Goal: Find contact information

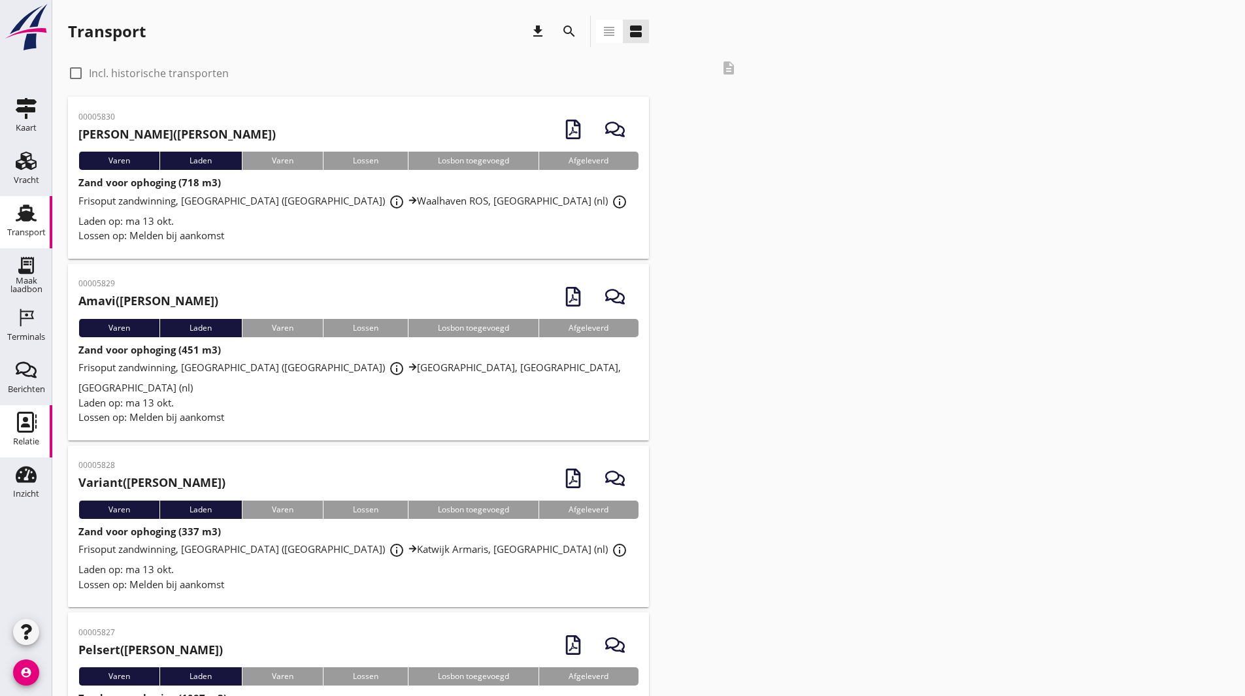
click at [35, 433] on link "Relatie Relatie" at bounding box center [26, 431] width 52 height 52
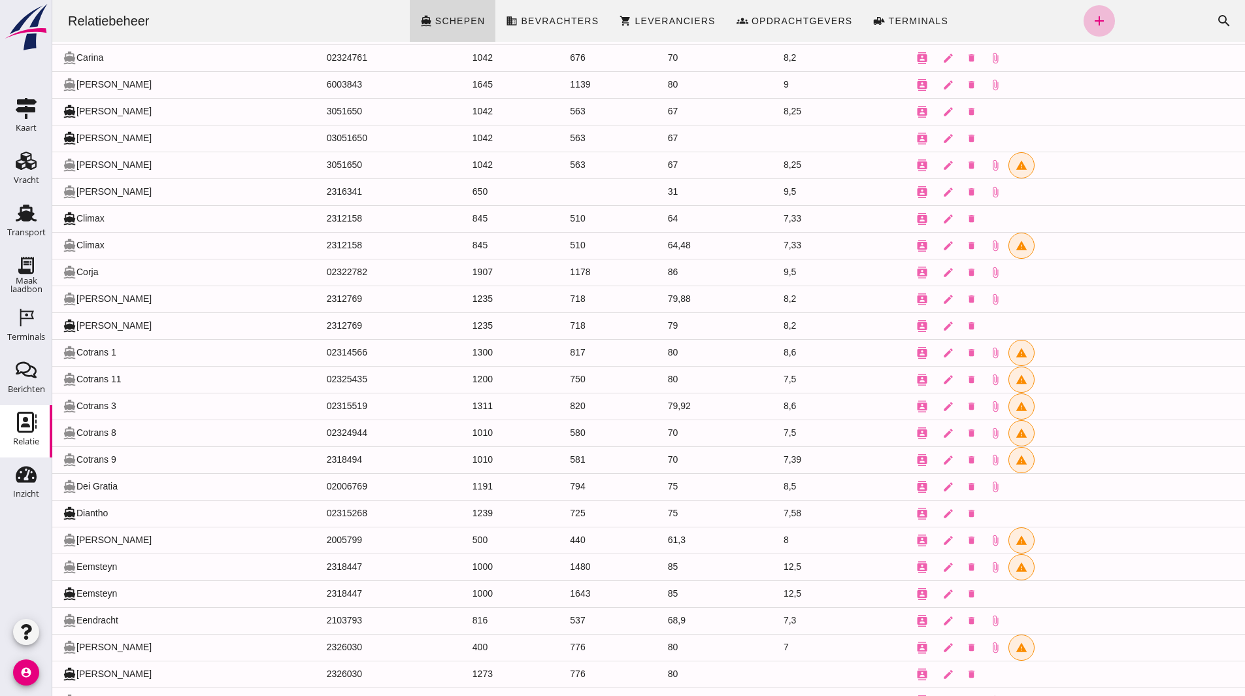
scroll to position [588, 0]
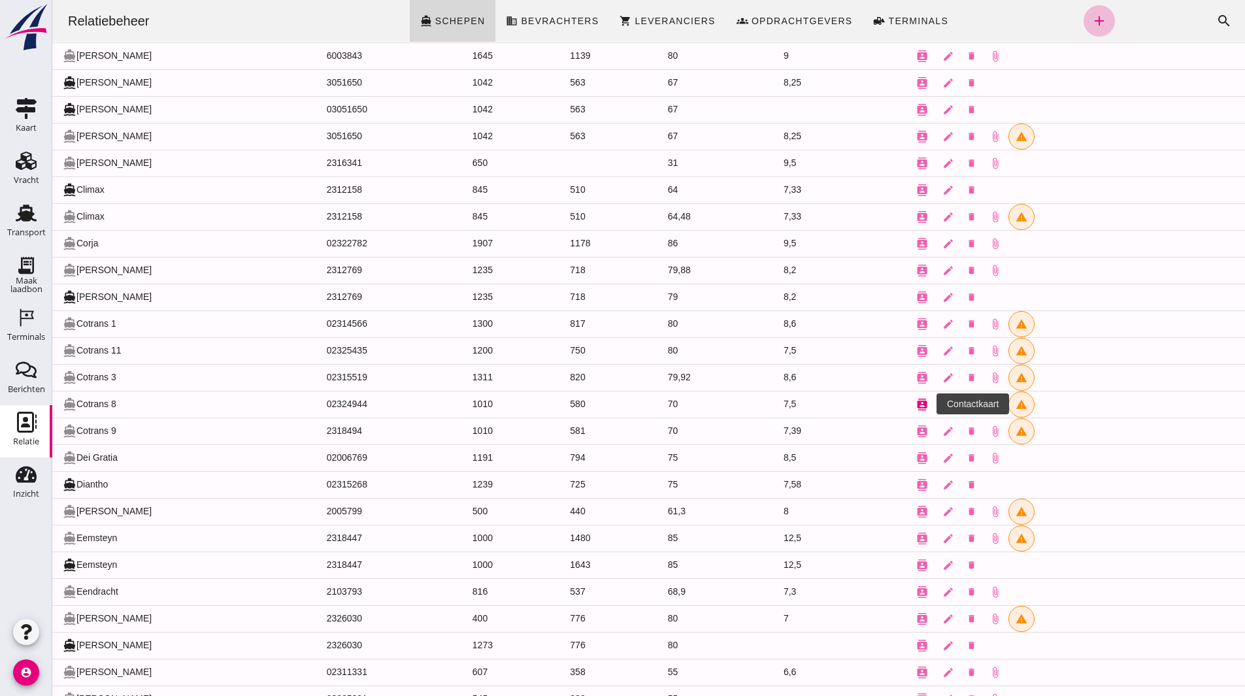
click at [920, 407] on icon "contacts" at bounding box center [922, 405] width 12 height 12
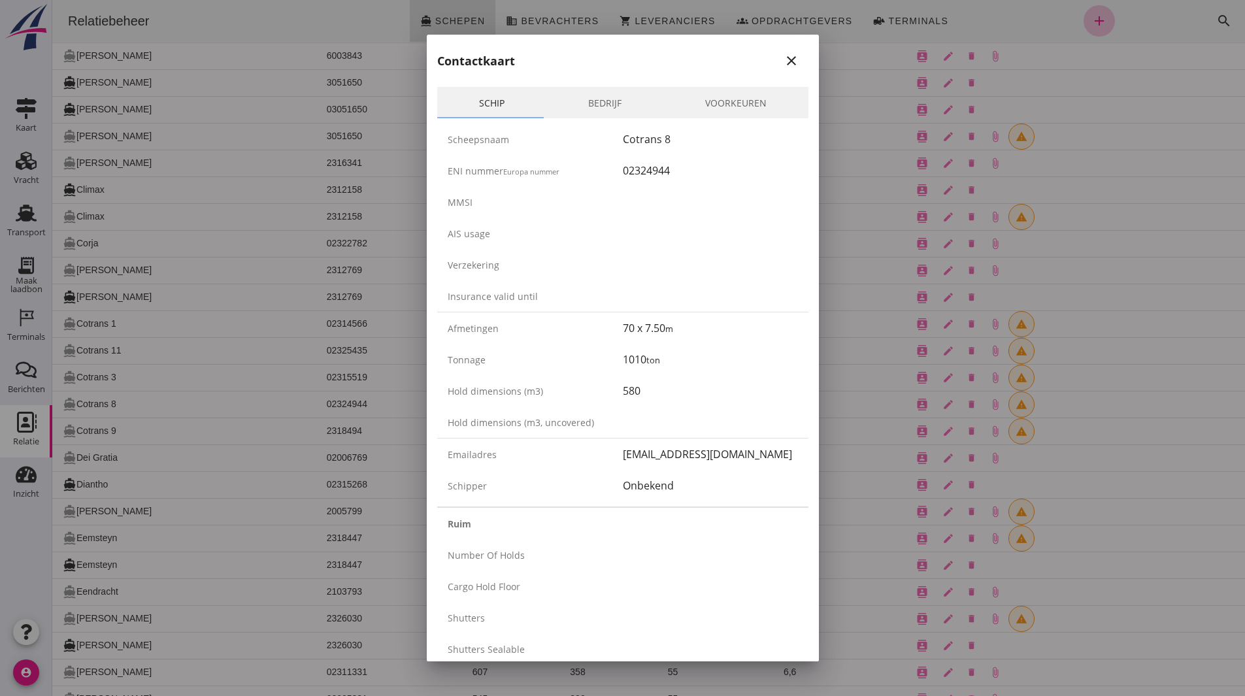
click at [628, 99] on link "Bedrijf" at bounding box center [604, 102] width 117 height 31
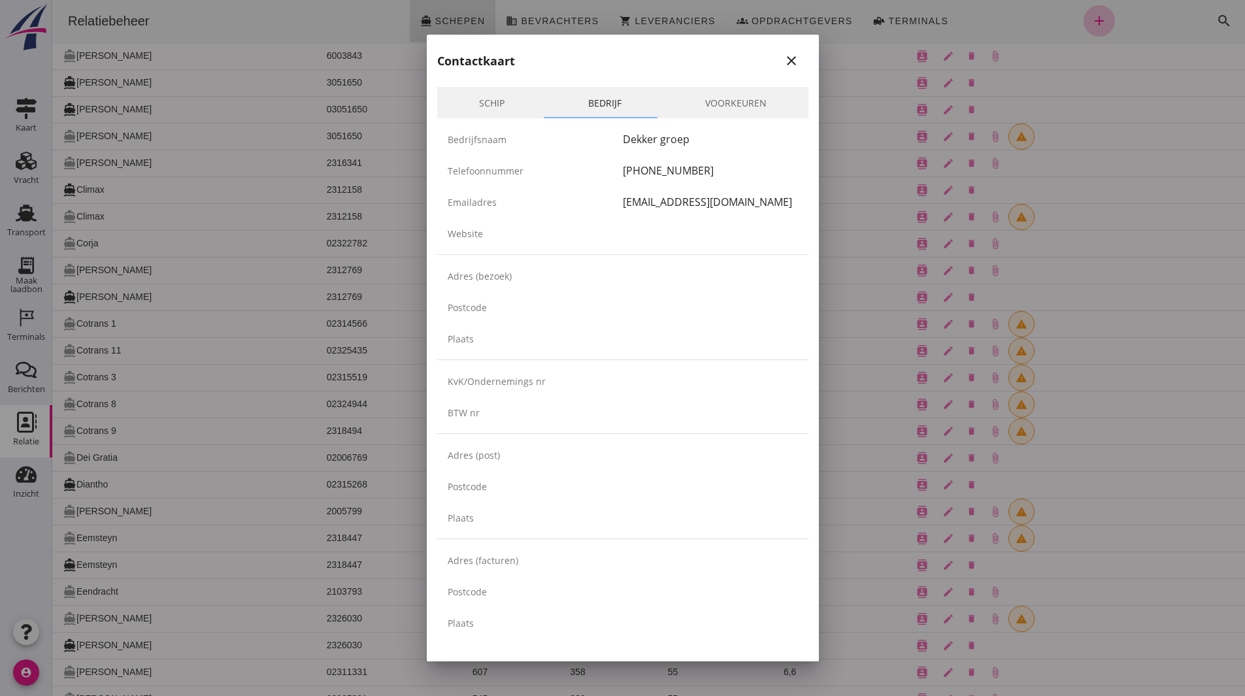
click at [718, 93] on link "Voorkeuren" at bounding box center [735, 102] width 145 height 31
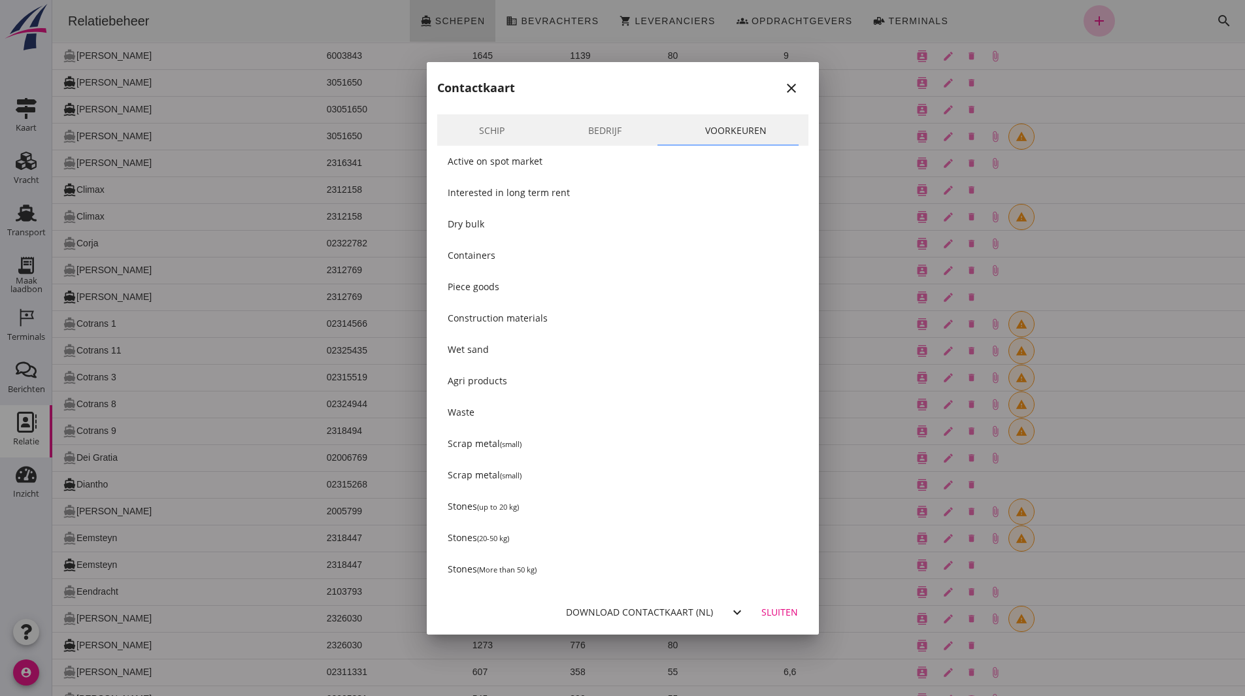
click at [627, 127] on link "Bedrijf" at bounding box center [604, 129] width 117 height 31
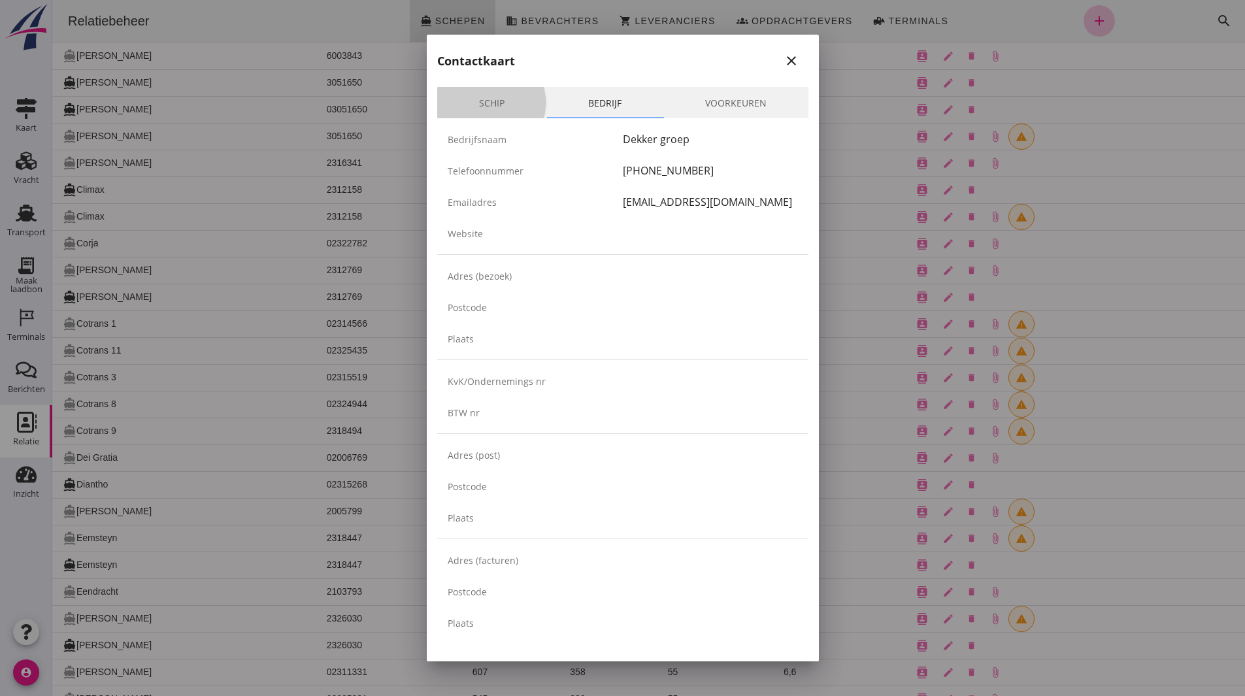
click at [507, 111] on link "Schip" at bounding box center [491, 102] width 109 height 31
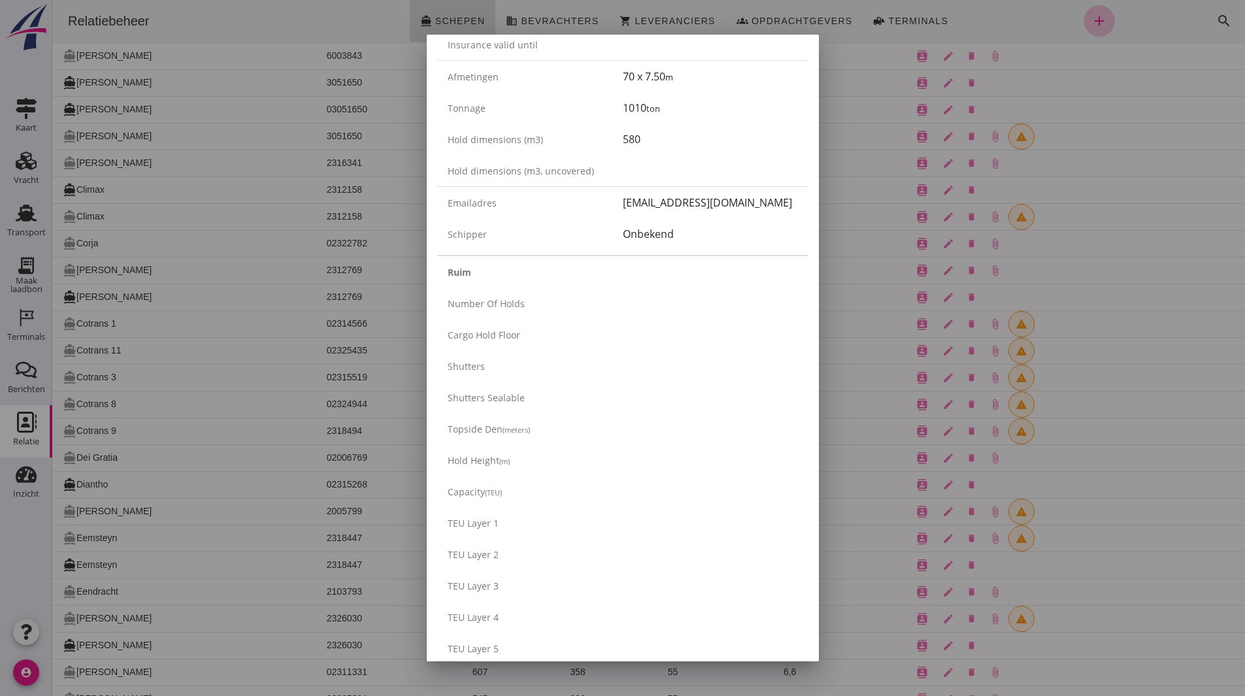
scroll to position [201, 0]
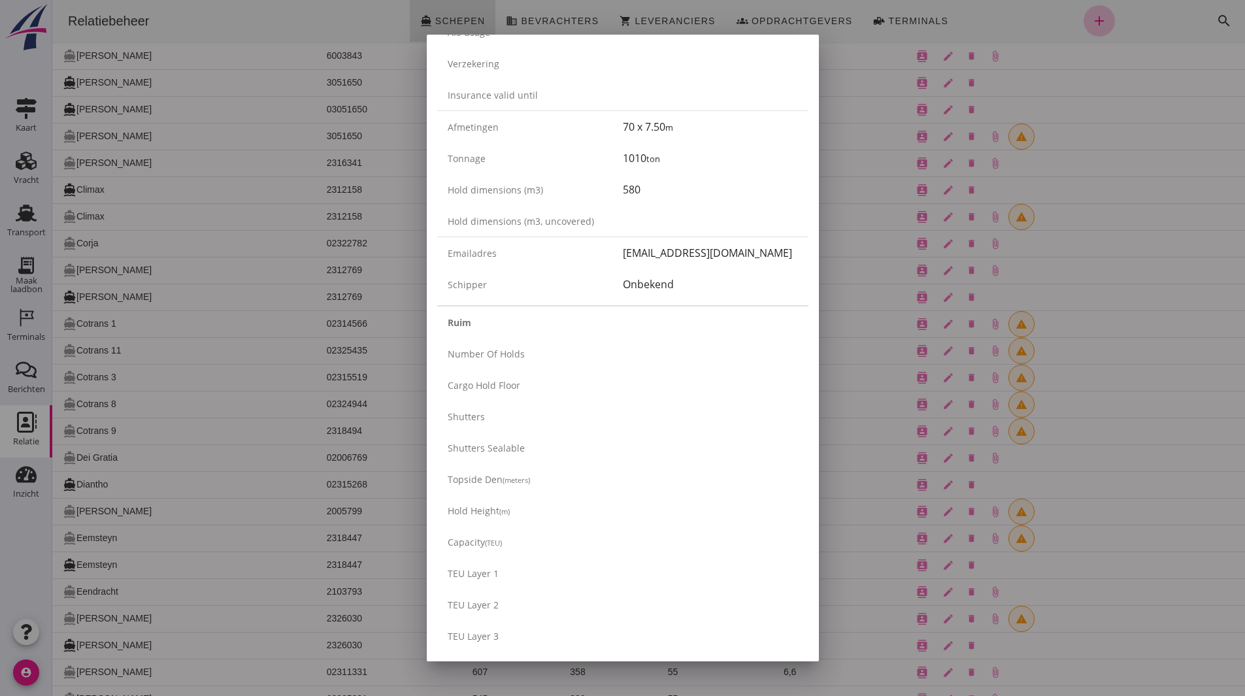
click at [923, 419] on div at bounding box center [622, 348] width 1245 height 696
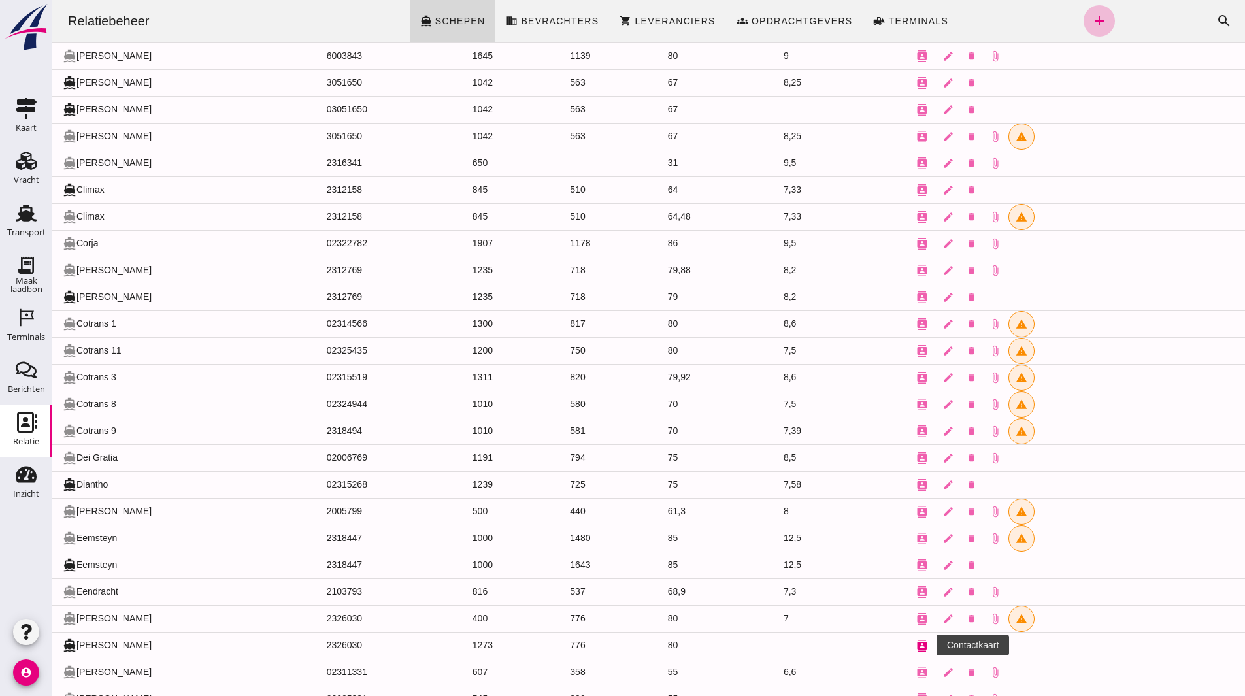
click at [923, 645] on button "contacts" at bounding box center [922, 646] width 26 height 26
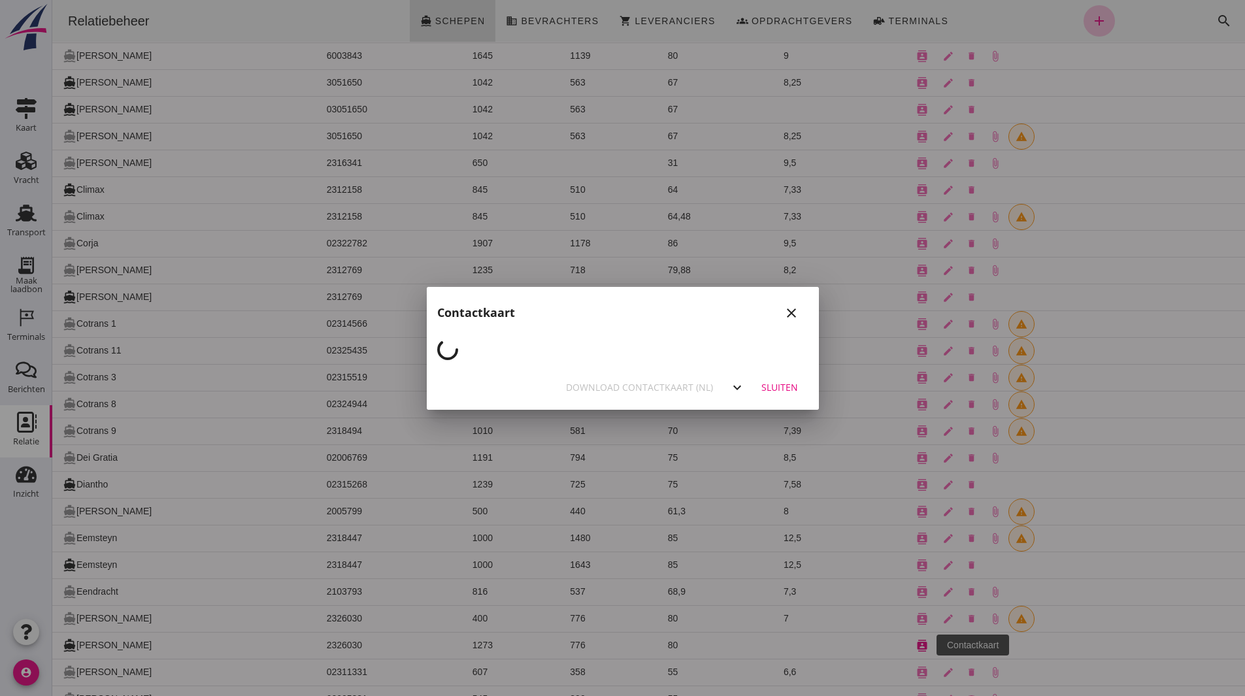
scroll to position [0, 0]
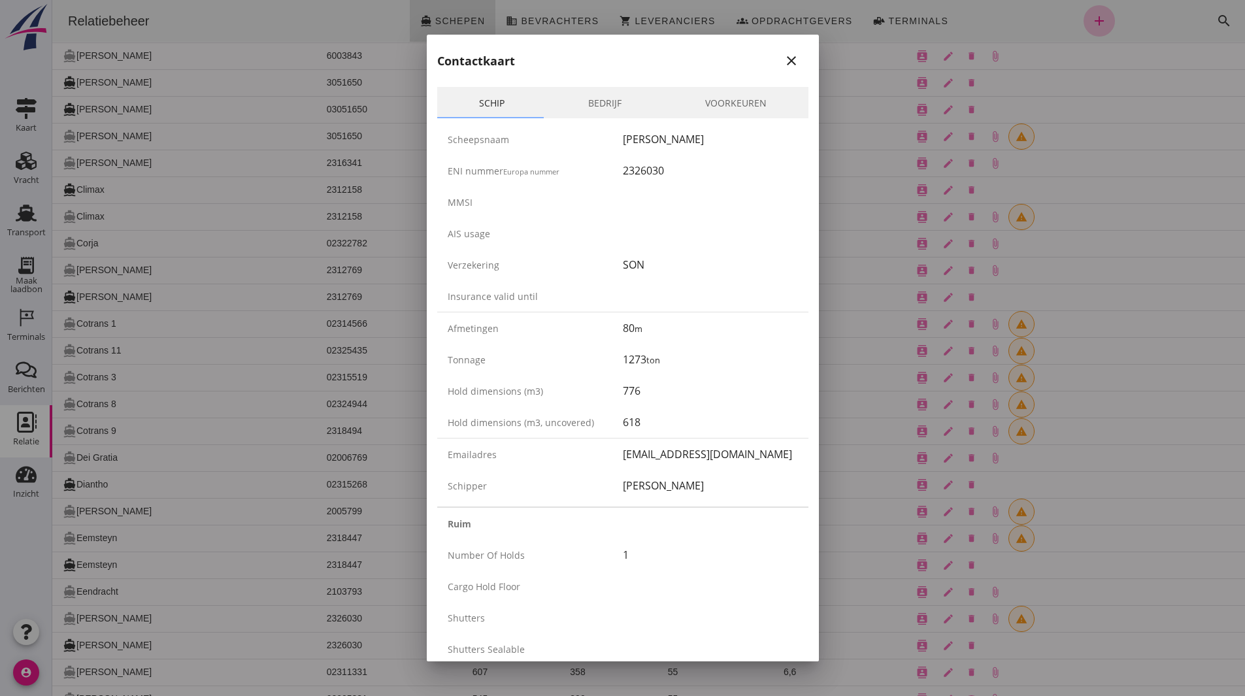
click at [784, 64] on icon "close" at bounding box center [792, 61] width 16 height 16
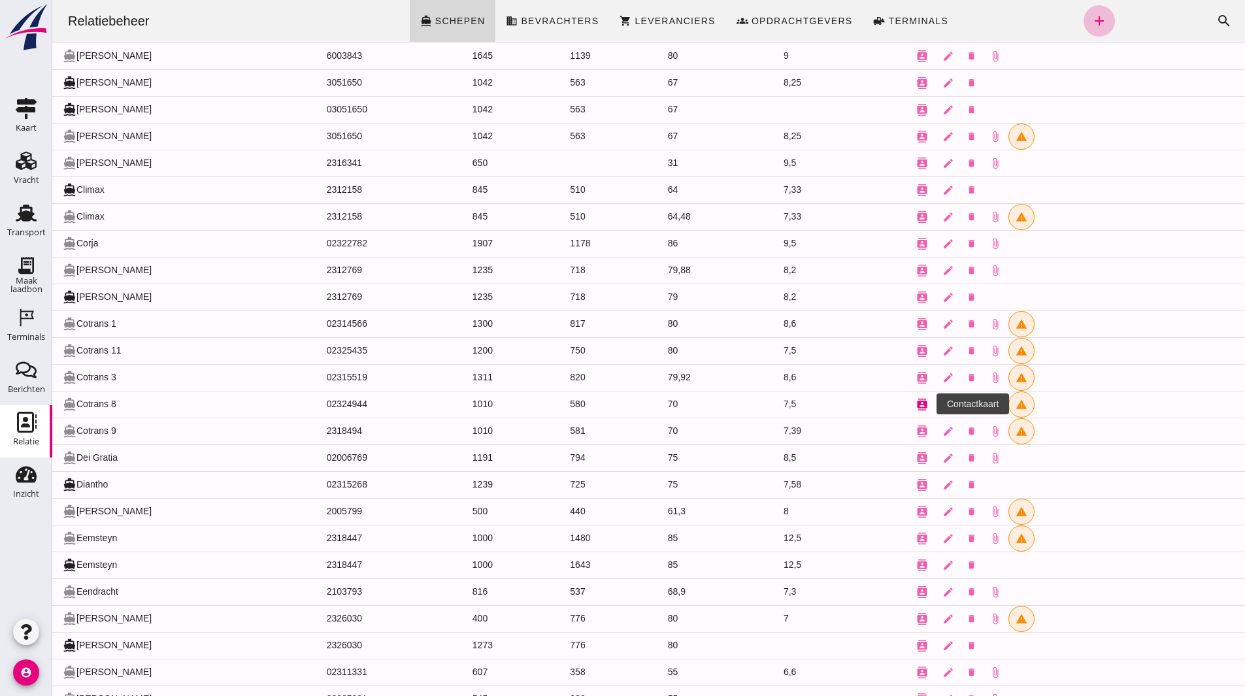
click at [919, 401] on icon "contacts" at bounding box center [922, 405] width 12 height 12
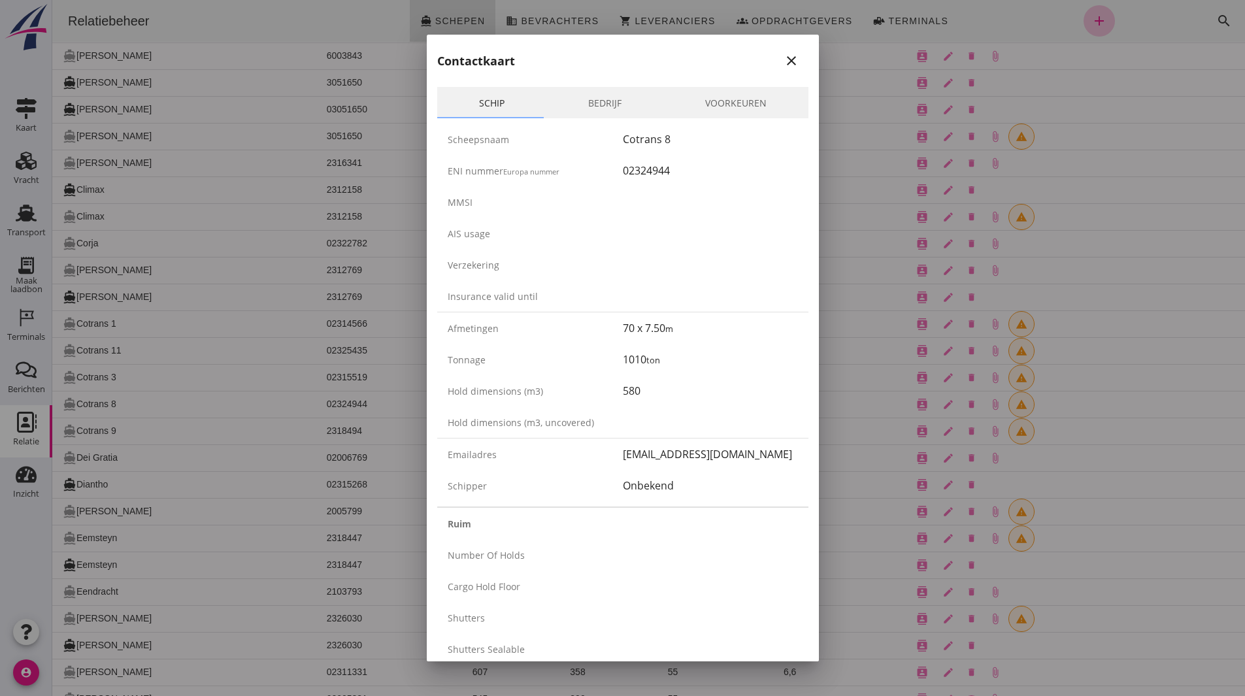
click at [787, 61] on icon "close" at bounding box center [792, 61] width 16 height 16
